Goal: Find specific page/section: Find specific page/section

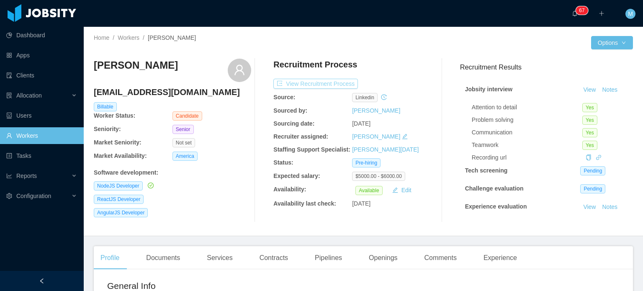
click at [318, 82] on button "View Recruitment Process" at bounding box center [316, 84] width 85 height 10
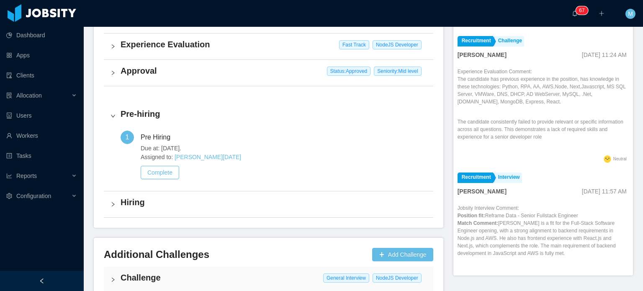
scroll to position [84, 0]
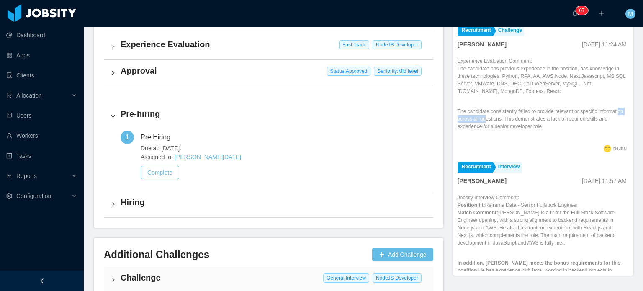
drag, startPoint x: 473, startPoint y: 116, endPoint x: 526, endPoint y: 116, distance: 52.4
click at [526, 116] on p "The candidate consistently failed to provide relevant or specific information a…" at bounding box center [543, 119] width 171 height 23
click at [534, 119] on p "The candidate consistently failed to provide relevant or specific information a…" at bounding box center [543, 119] width 171 height 23
click at [523, 129] on p "The candidate consistently failed to provide relevant or specific information a…" at bounding box center [543, 119] width 171 height 23
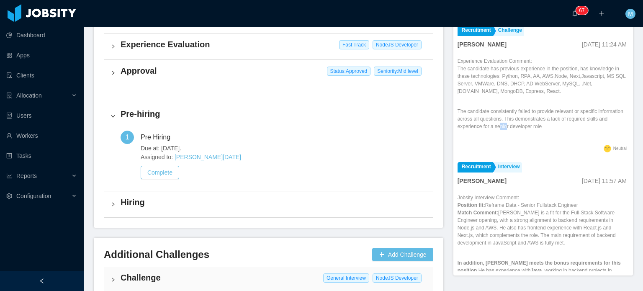
click at [523, 129] on p "The candidate consistently failed to provide relevant or specific information a…" at bounding box center [543, 119] width 171 height 23
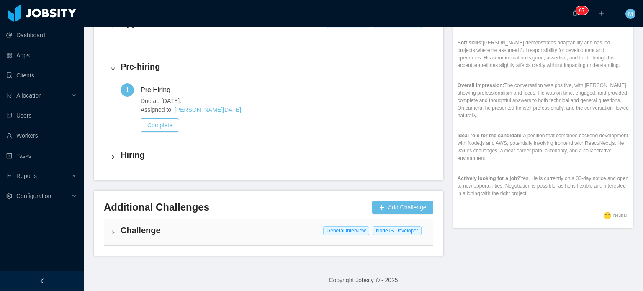
scroll to position [344, 0]
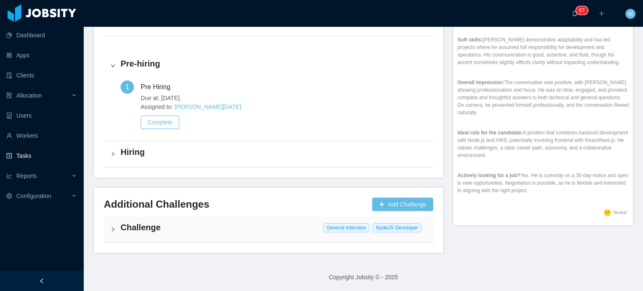
click at [6, 152] on link "Tasks" at bounding box center [41, 155] width 71 height 17
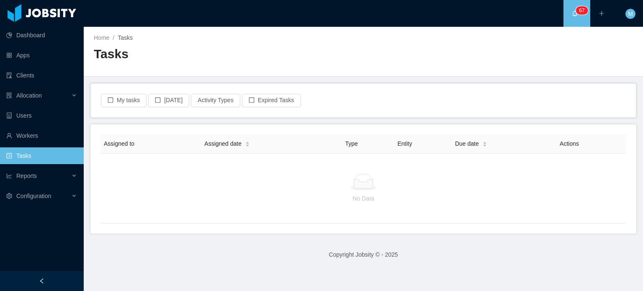
click at [6, 152] on link "Tasks" at bounding box center [41, 155] width 71 height 17
